Goal: Check status

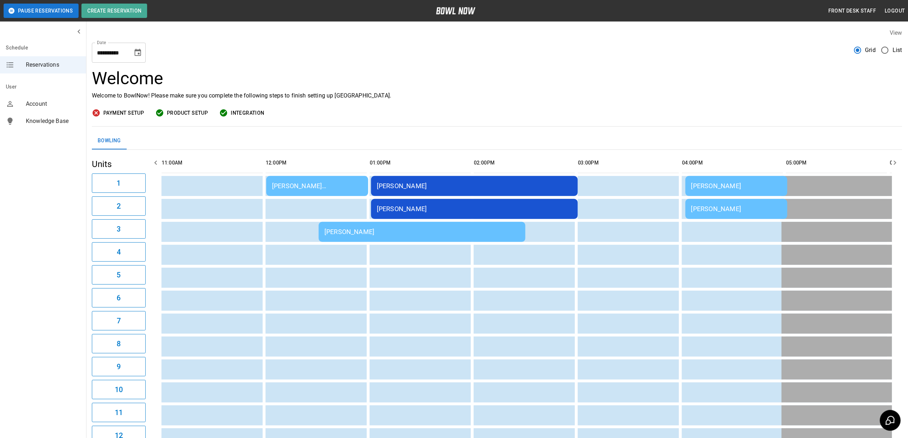
click at [307, 184] on div "[PERSON_NAME] [PERSON_NAME]" at bounding box center [317, 186] width 90 height 8
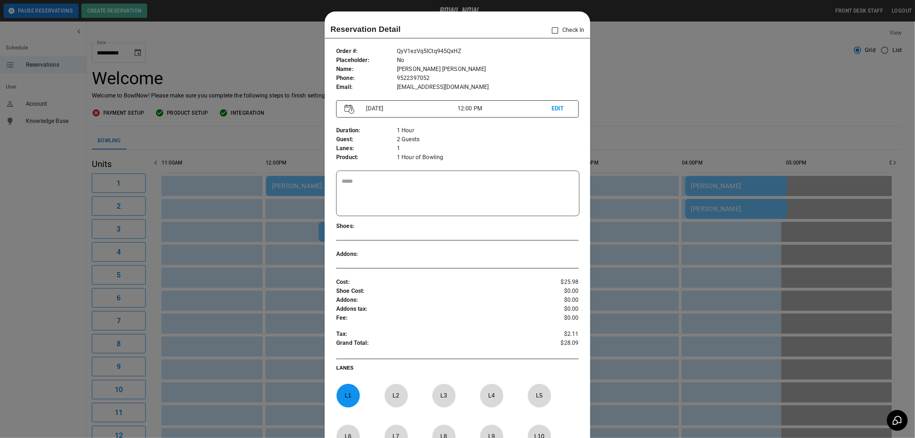
scroll to position [11, 0]
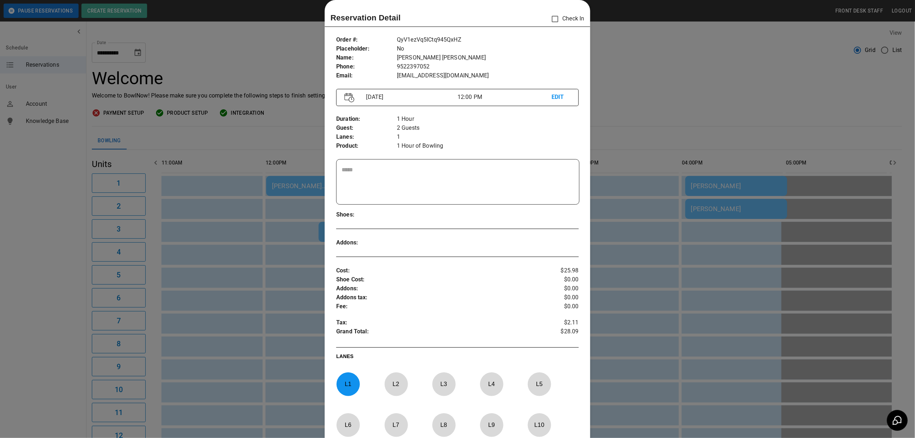
click at [633, 82] on div at bounding box center [457, 219] width 915 height 438
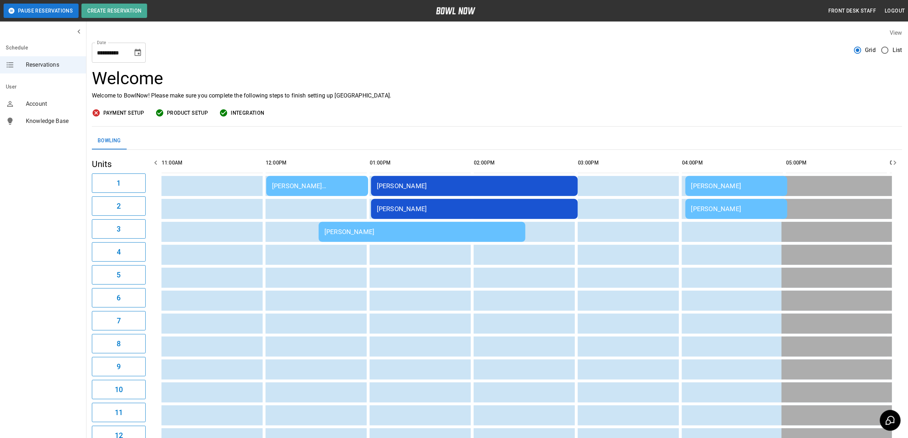
click at [291, 184] on div "[PERSON_NAME] [PERSON_NAME]" at bounding box center [317, 186] width 90 height 8
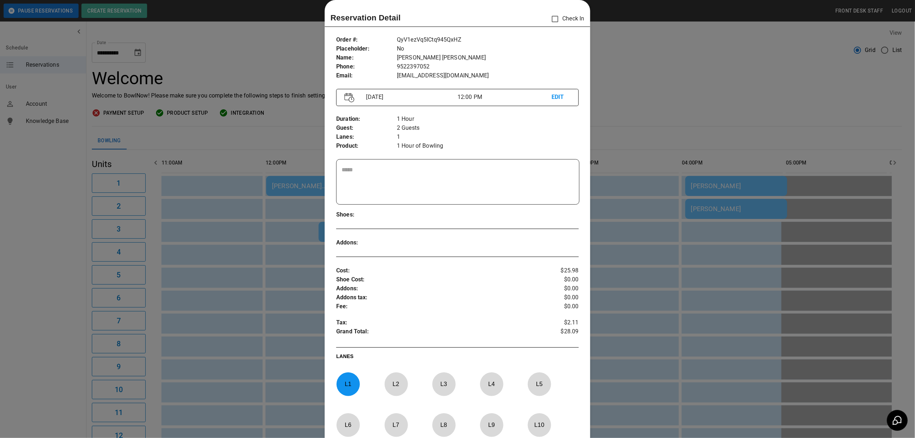
click at [682, 107] on div at bounding box center [457, 219] width 915 height 438
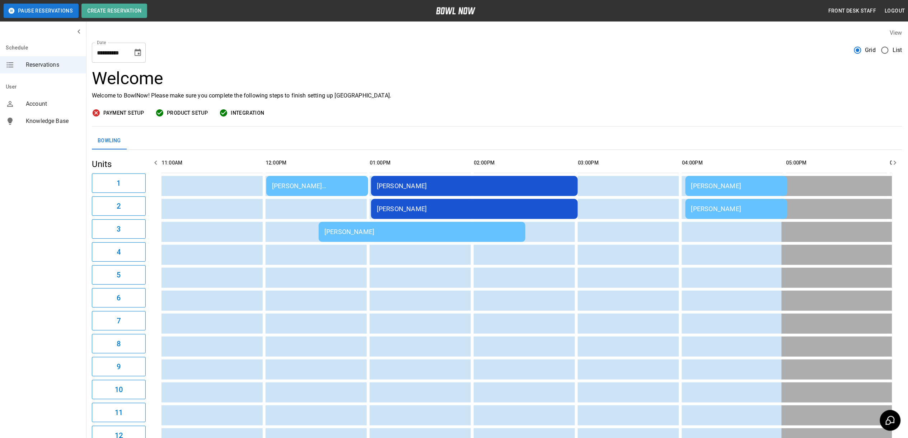
click at [317, 185] on div "[PERSON_NAME] [PERSON_NAME]" at bounding box center [317, 186] width 90 height 8
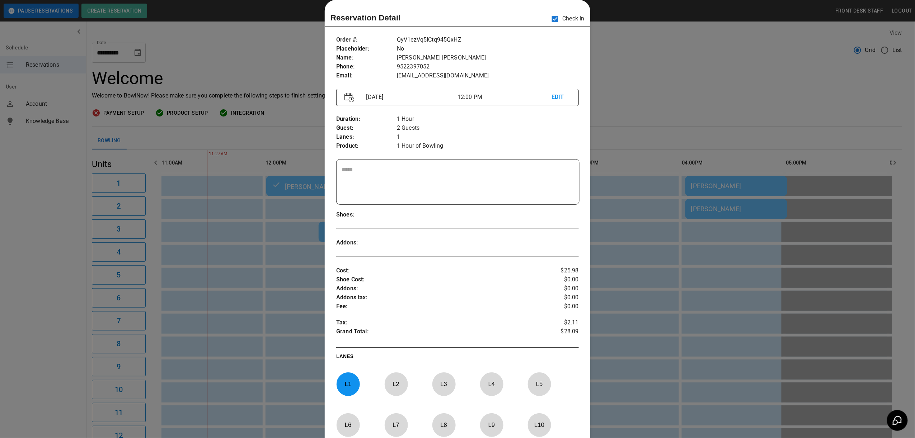
click at [662, 69] on div at bounding box center [457, 219] width 915 height 438
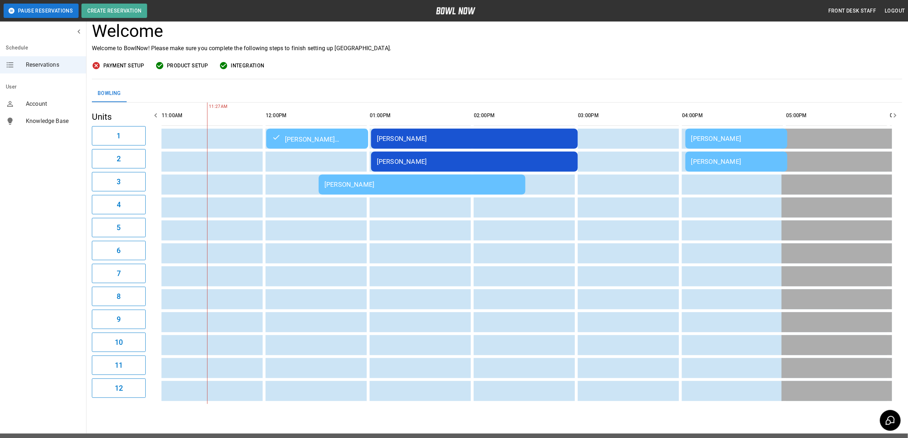
scroll to position [48, 0]
